Goal: Find specific page/section: Find specific page/section

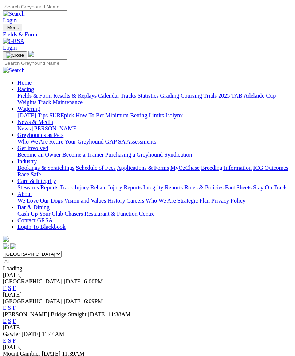
scroll to position [1, 0]
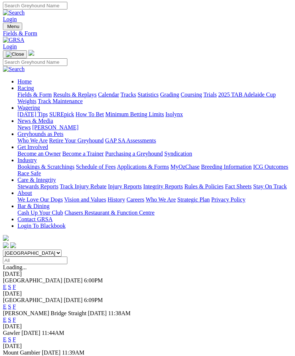
click at [6, 28] on img "Toggle navigation" at bounding box center [6, 28] width 0 height 0
click at [47, 95] on link "Fields & Form" at bounding box center [34, 94] width 34 height 6
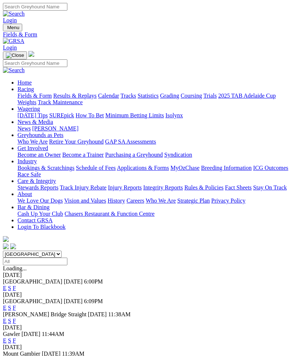
click at [16, 317] on link "F" at bounding box center [14, 320] width 3 height 6
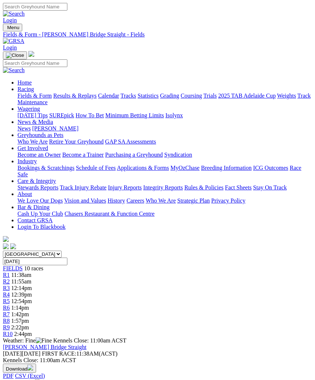
click at [6, 29] on img "Toggle navigation" at bounding box center [6, 29] width 0 height 0
click at [52, 94] on link "Fields & Form" at bounding box center [34, 95] width 34 height 6
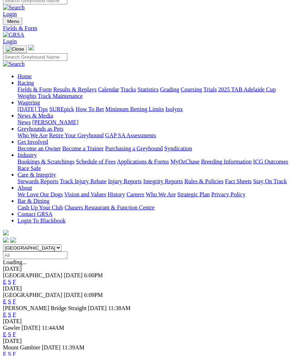
scroll to position [7, 0]
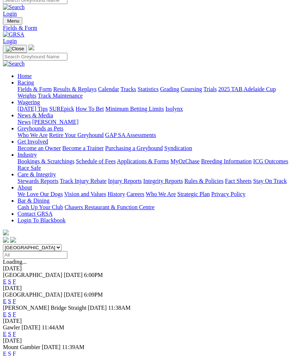
click at [16, 278] on link "F" at bounding box center [14, 281] width 3 height 6
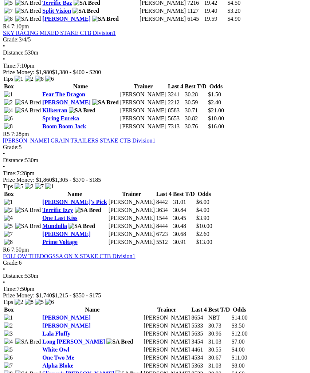
scroll to position [789, 0]
